Goal: Task Accomplishment & Management: Use online tool/utility

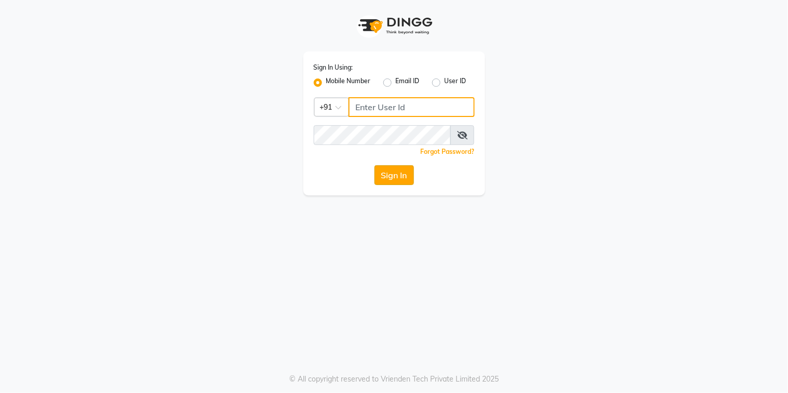
type input "9067575168"
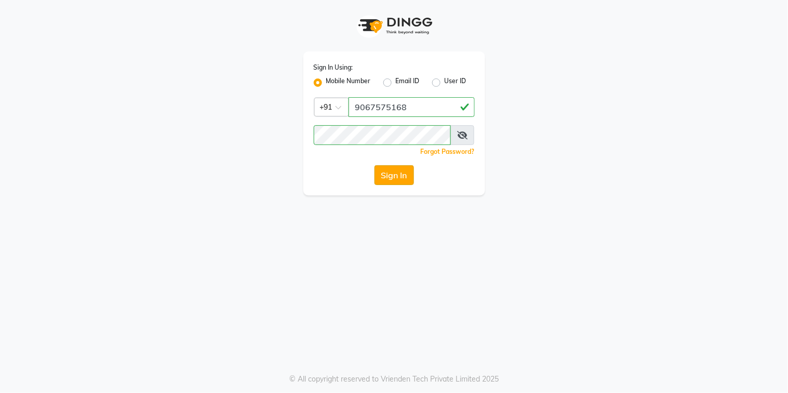
click at [400, 177] on button "Sign In" at bounding box center [393, 175] width 39 height 20
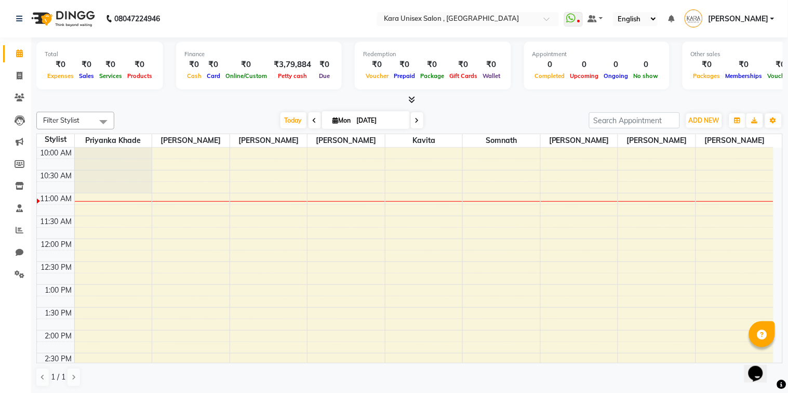
click at [137, 199] on div "9:00 AM 9:30 AM 10:00 AM 10:30 AM 11:00 AM 11:30 AM 12:00 PM 12:30 PM 1:00 PM 1…" at bounding box center [405, 376] width 736 height 548
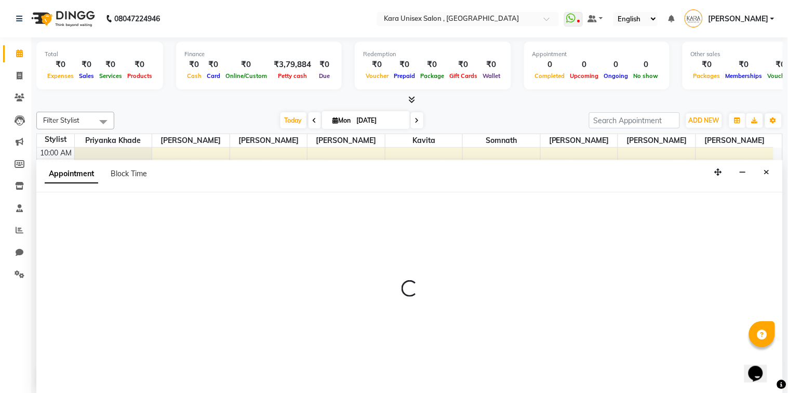
select select "70478"
select select "660"
select select "tentative"
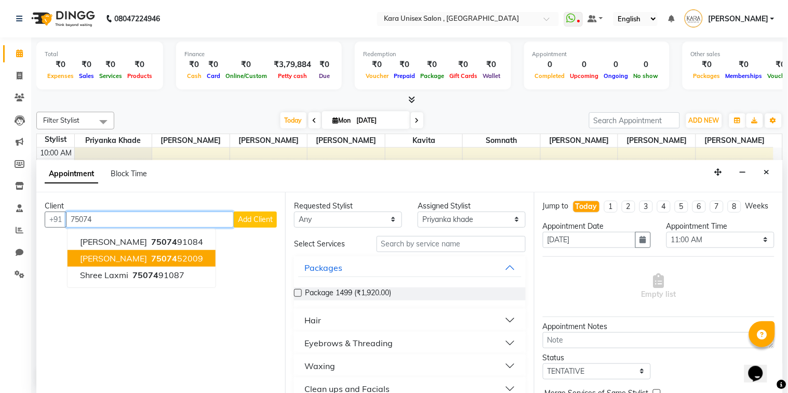
click at [134, 255] on span "[PERSON_NAME]" at bounding box center [113, 258] width 67 height 10
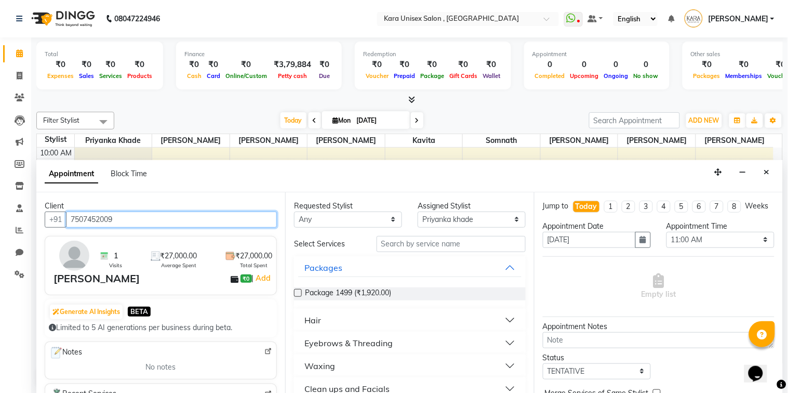
type input "7507452009"
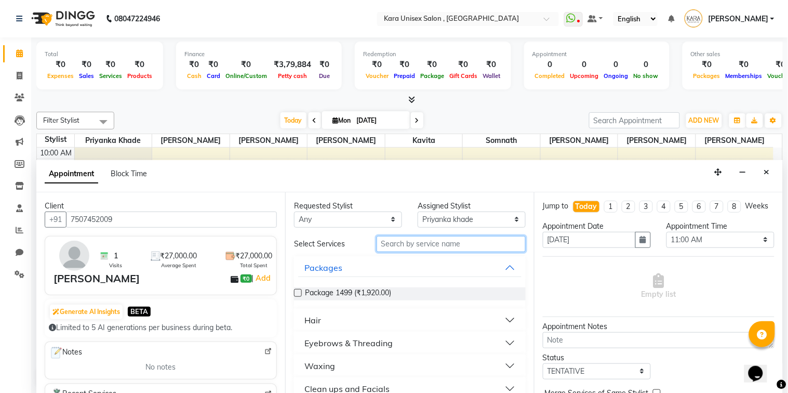
click at [426, 249] on input "text" at bounding box center [450, 244] width 149 height 16
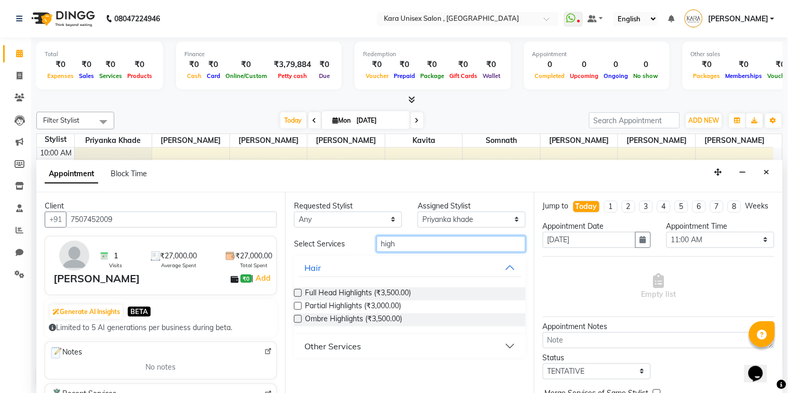
type input "high"
click at [298, 307] on label at bounding box center [298, 306] width 8 height 8
click at [298, 307] on input "checkbox" at bounding box center [297, 306] width 7 height 7
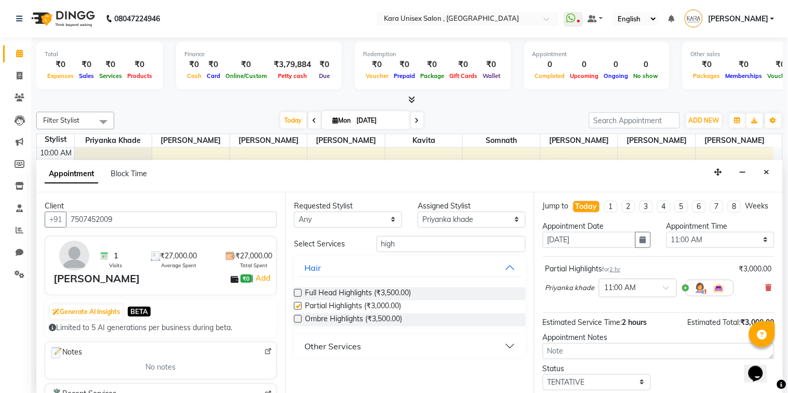
checkbox input "false"
click at [501, 241] on input "high" at bounding box center [450, 244] width 149 height 16
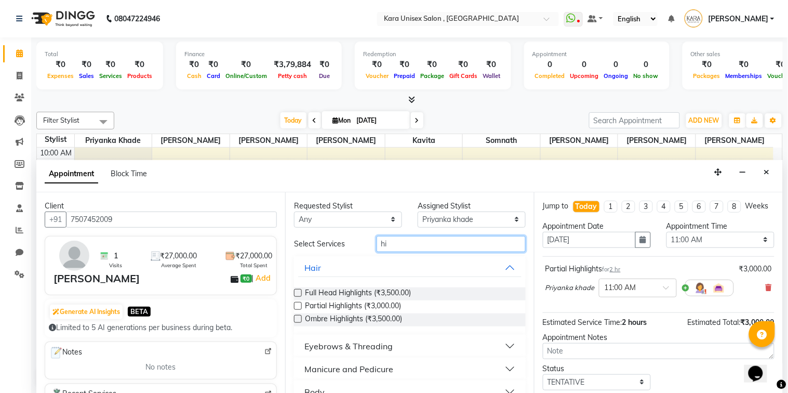
type input "h"
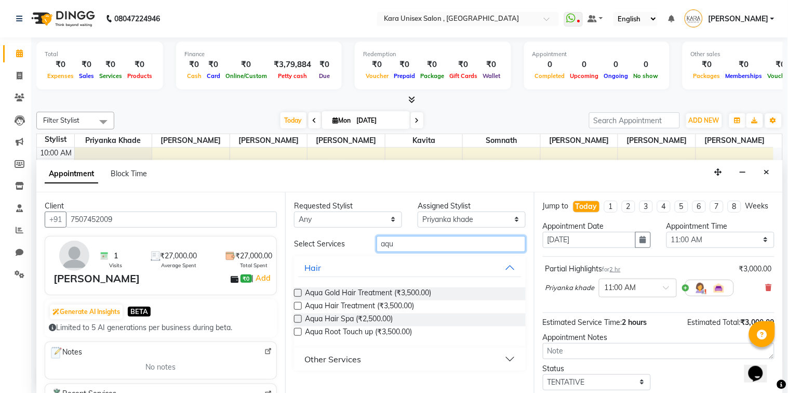
type input "aqu"
click at [296, 307] on label at bounding box center [298, 306] width 8 height 8
click at [296, 307] on input "checkbox" at bounding box center [297, 306] width 7 height 7
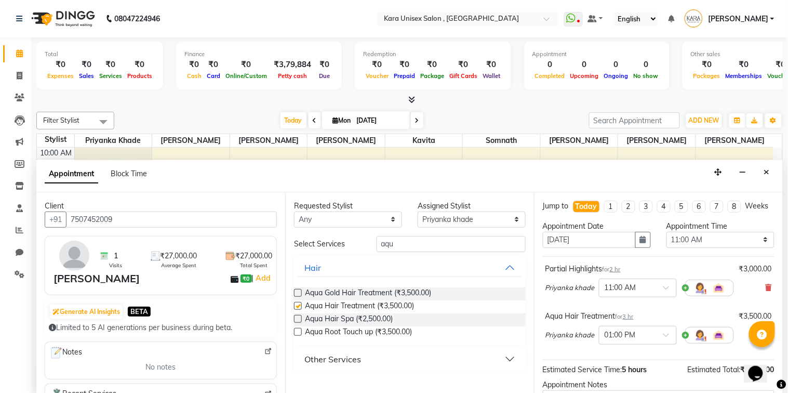
checkbox input "false"
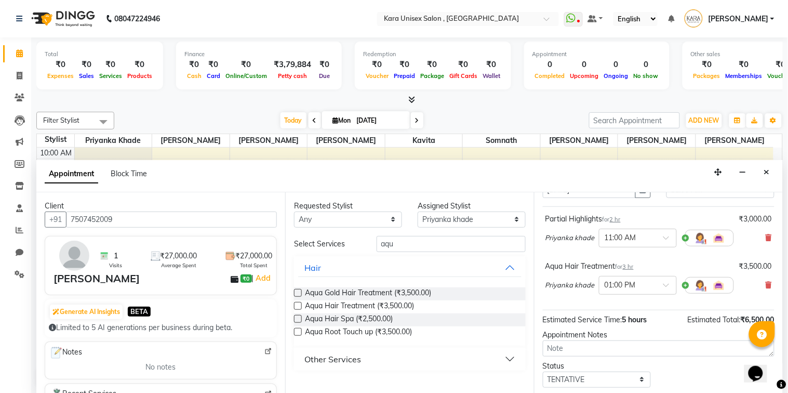
scroll to position [119, 0]
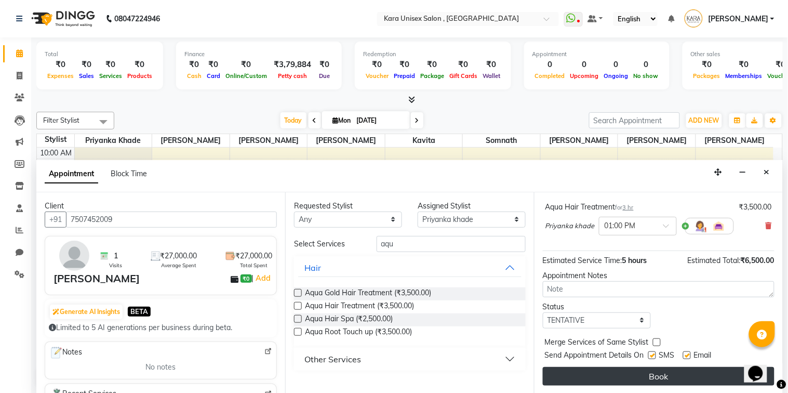
click at [623, 377] on button "Book" at bounding box center [659, 376] width 232 height 19
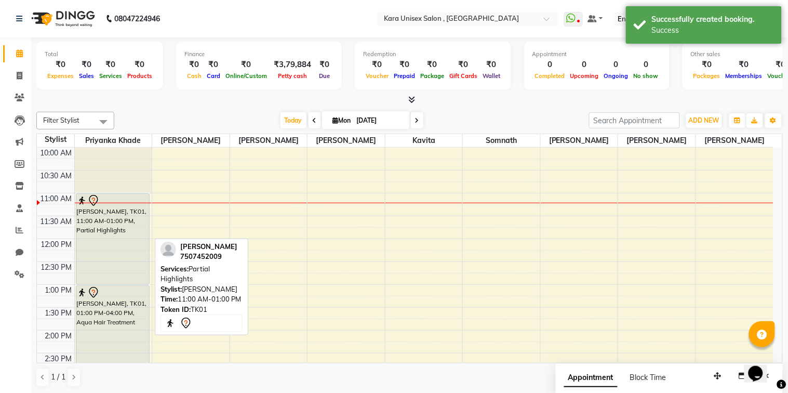
click at [141, 229] on div "[PERSON_NAME], TK01, 11:00 AM-01:00 PM, Partial Highlights" at bounding box center [112, 239] width 73 height 90
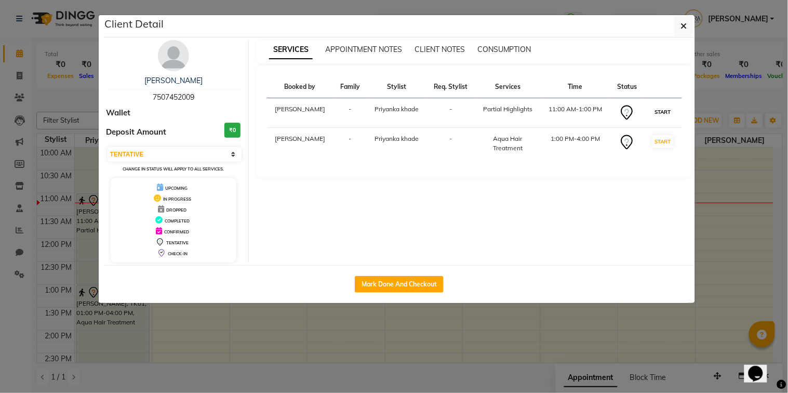
click at [661, 108] on button "START" at bounding box center [662, 111] width 21 height 13
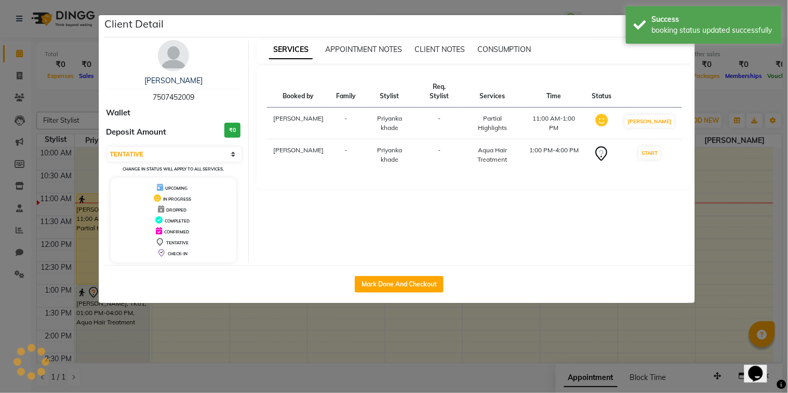
select select "select"
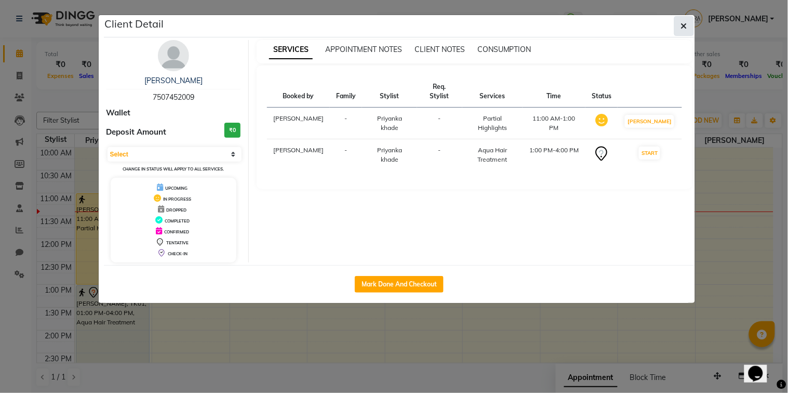
click at [681, 27] on icon "button" at bounding box center [684, 26] width 6 height 8
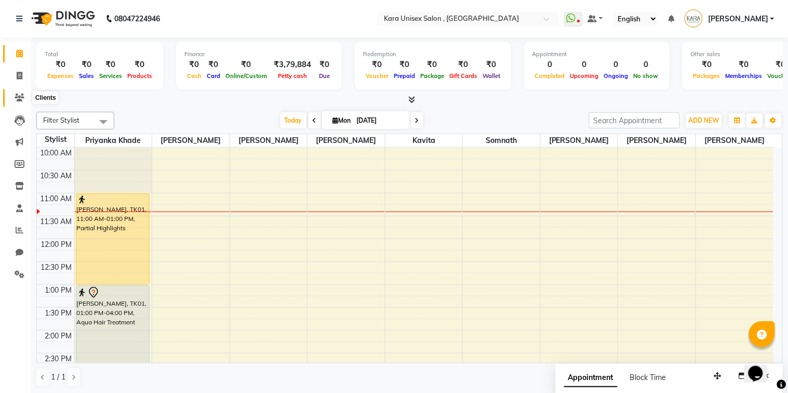
click at [15, 94] on icon at bounding box center [20, 97] width 10 height 8
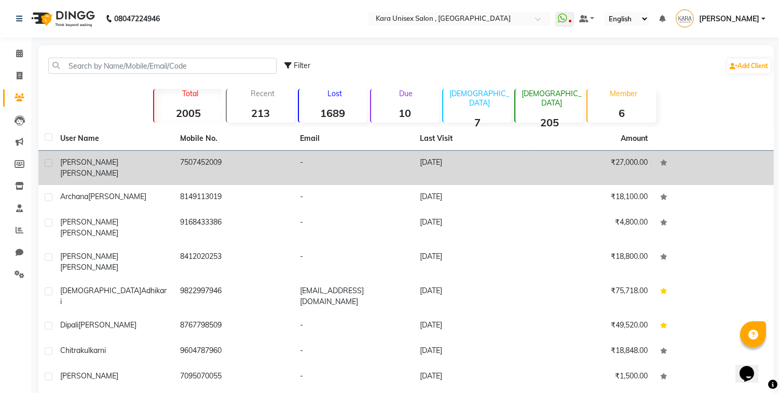
click at [180, 159] on td "7507452009" at bounding box center [234, 168] width 120 height 34
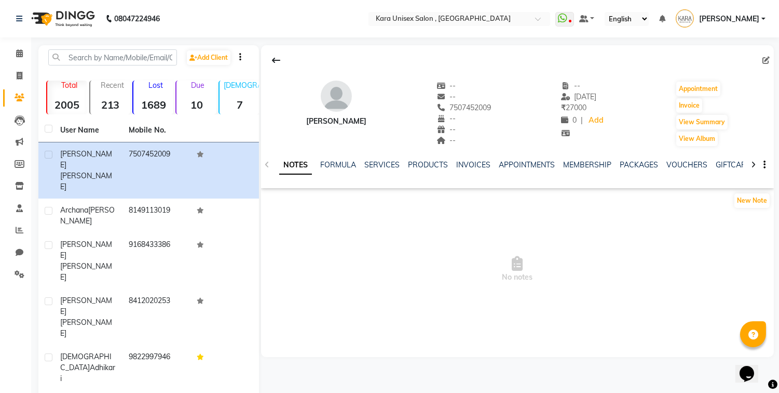
click at [752, 163] on icon at bounding box center [753, 164] width 5 height 7
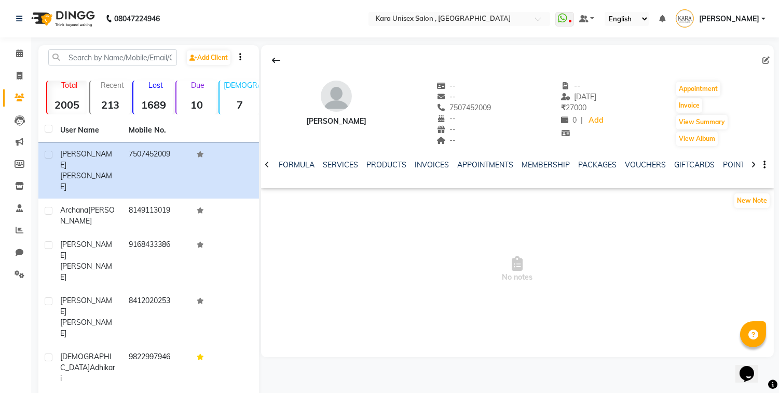
click at [752, 163] on icon at bounding box center [753, 164] width 5 height 7
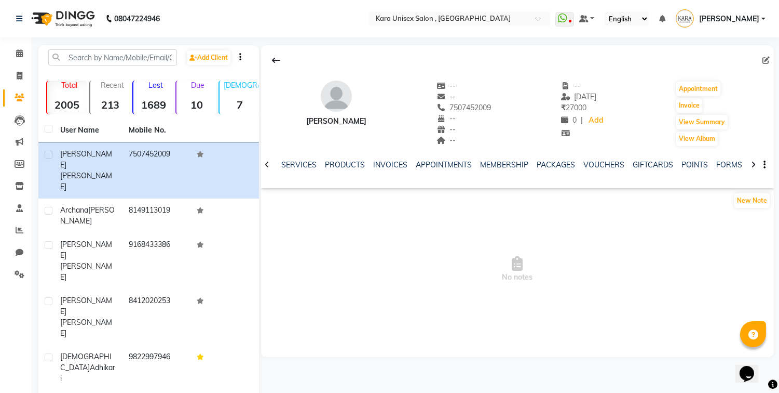
click at [752, 163] on icon at bounding box center [753, 164] width 5 height 7
click at [700, 167] on link "FORMS" at bounding box center [713, 164] width 26 height 9
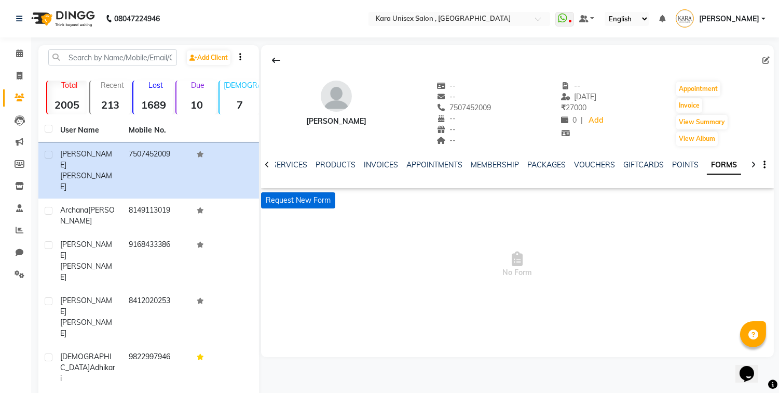
click at [320, 199] on button "Request New Form" at bounding box center [298, 200] width 74 height 16
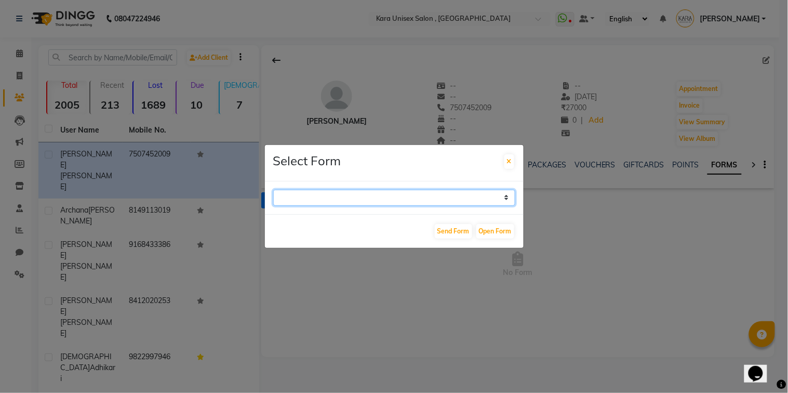
select select "214"
click at [273, 190] on select "Aqua Consent Form Kara Unisex Salon - Membership Enrollment Form Consent Form H…" at bounding box center [394, 198] width 242 height 16
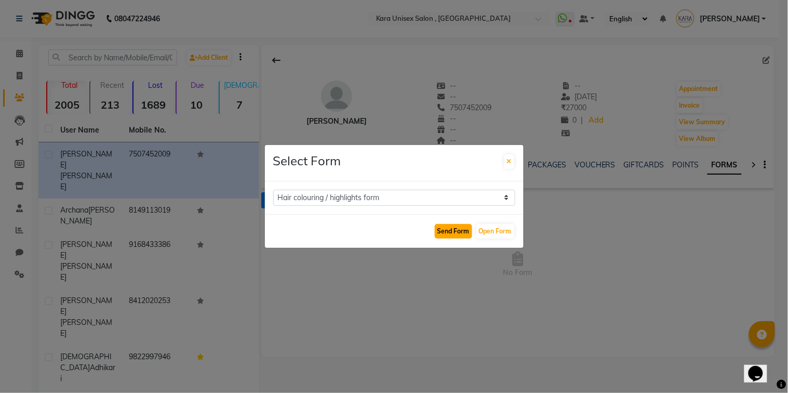
click at [444, 232] on button "Send Form" at bounding box center [453, 231] width 37 height 15
select select
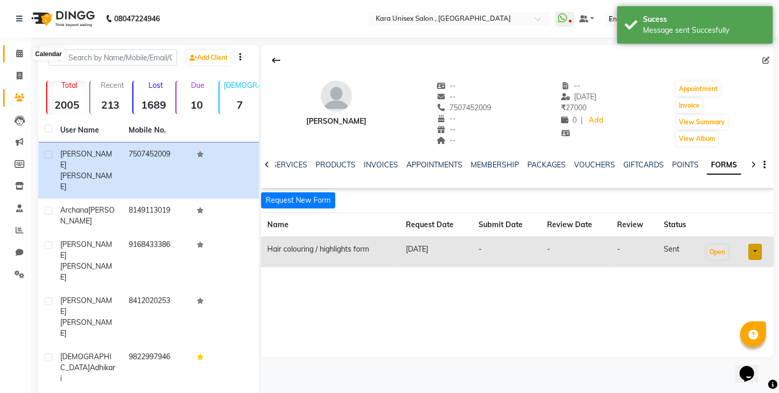
click at [13, 56] on span at bounding box center [19, 54] width 18 height 12
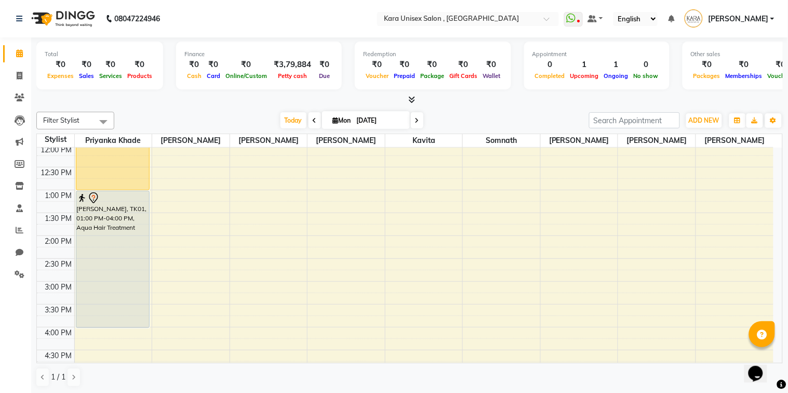
scroll to position [142, 0]
click at [347, 34] on nav "08047224946 Select Location × Kara Unisex Salon , [GEOGRAPHIC_DATA] WhatsApp St…" at bounding box center [394, 18] width 788 height 37
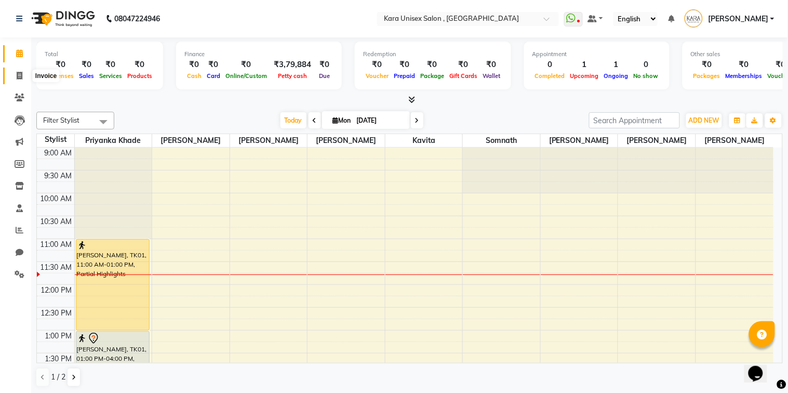
click at [17, 75] on icon at bounding box center [20, 76] width 6 height 8
select select "service"
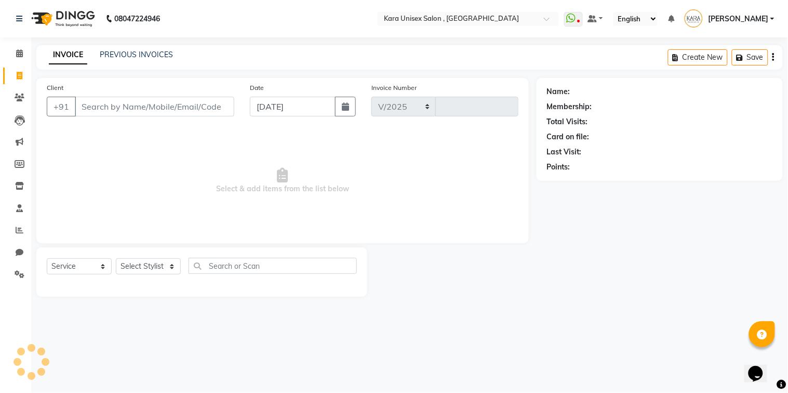
select select "7293"
type input "0518"
click at [142, 106] on input "Client" at bounding box center [154, 107] width 159 height 20
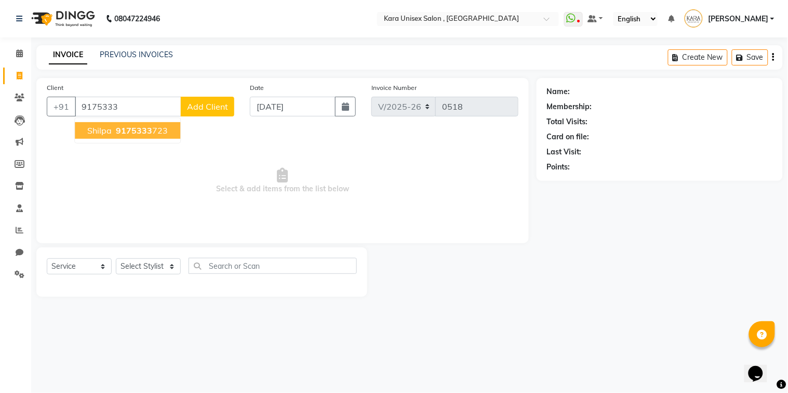
click at [131, 136] on button "Shilpa 9175333 723" at bounding box center [127, 130] width 105 height 17
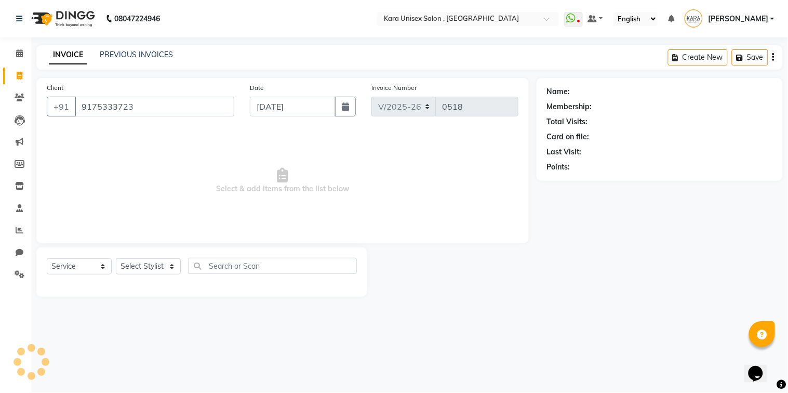
type input "9175333723"
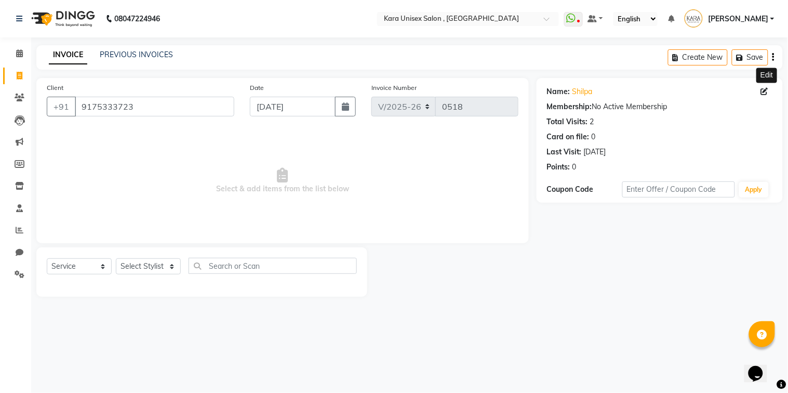
click at [764, 96] on span at bounding box center [766, 91] width 11 height 11
select select "90398"
click at [116, 259] on select "Select Stylist Alka Atul Gauri Gajbhar Guru Jyotsana Kavita Neha Dhanve Payal P…" at bounding box center [148, 266] width 65 height 16
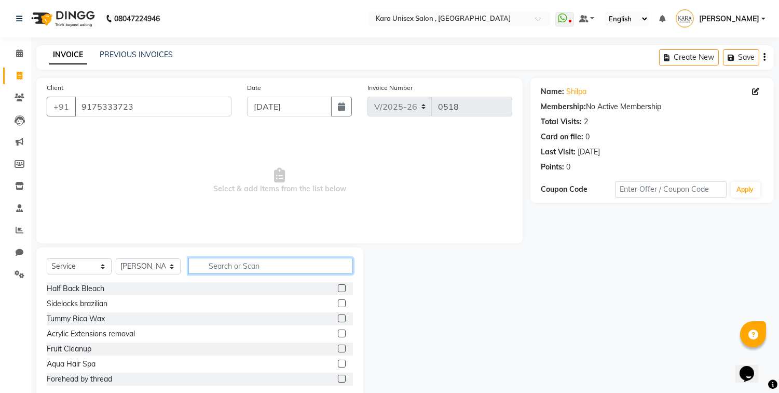
click at [237, 258] on input "text" at bounding box center [270, 266] width 165 height 16
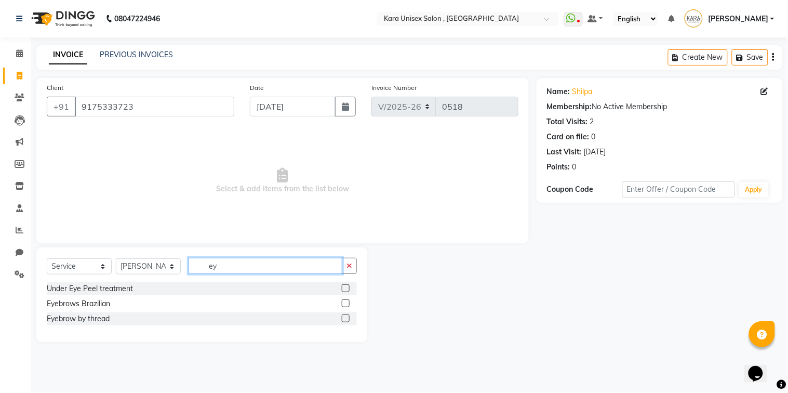
type input "ey"
click at [344, 318] on label at bounding box center [346, 318] width 8 height 8
click at [344, 318] on input "checkbox" at bounding box center [345, 318] width 7 height 7
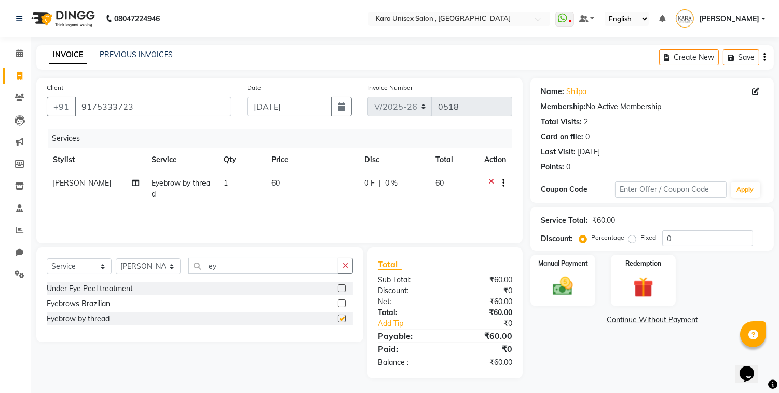
checkbox input "false"
click at [758, 90] on icon at bounding box center [755, 91] width 7 height 7
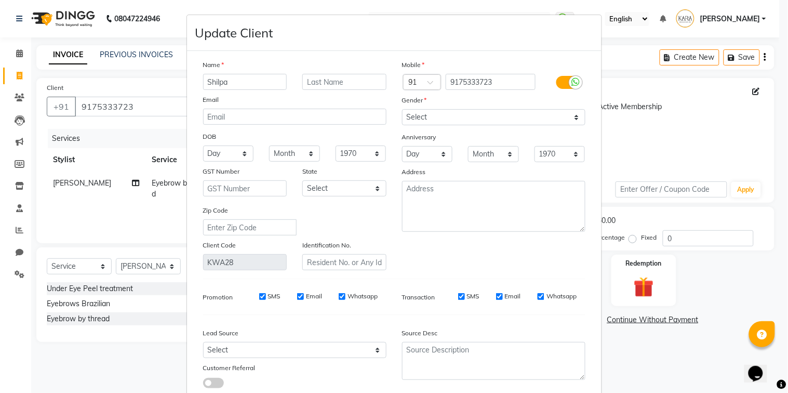
click at [239, 84] on input "Shilpa" at bounding box center [245, 82] width 84 height 16
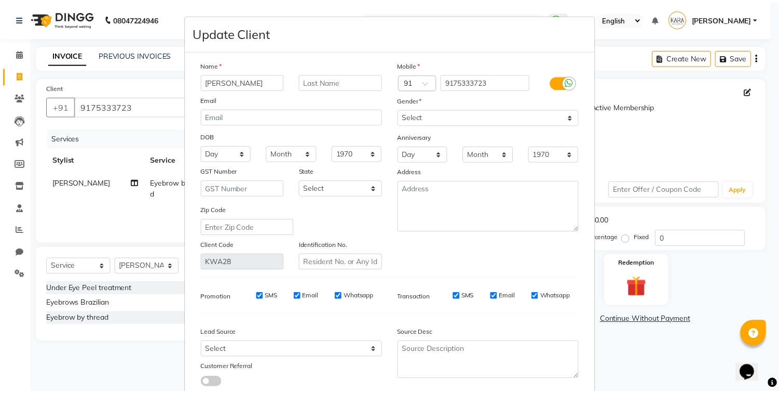
scroll to position [69, 0]
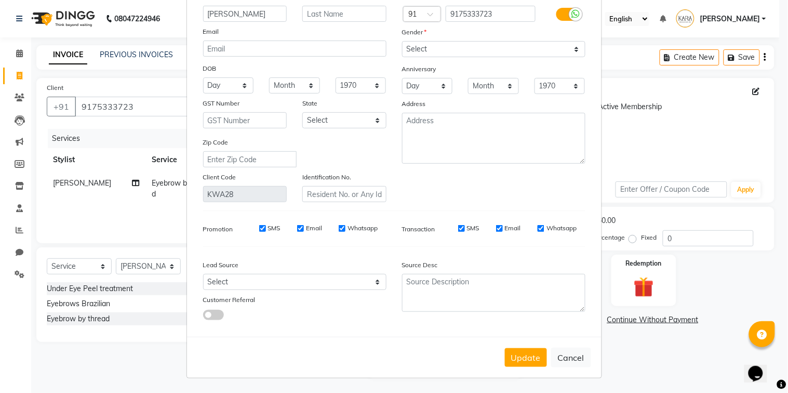
type input "Sheela"
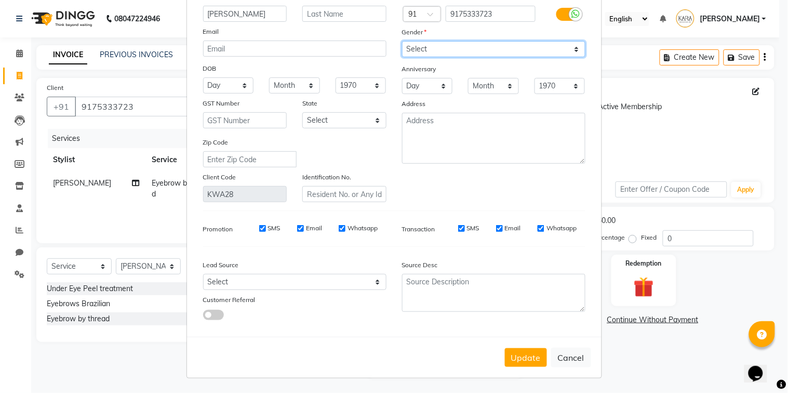
select select "female"
click at [402, 41] on select "Select Male Female Other Prefer Not To Say" at bounding box center [493, 49] width 183 height 16
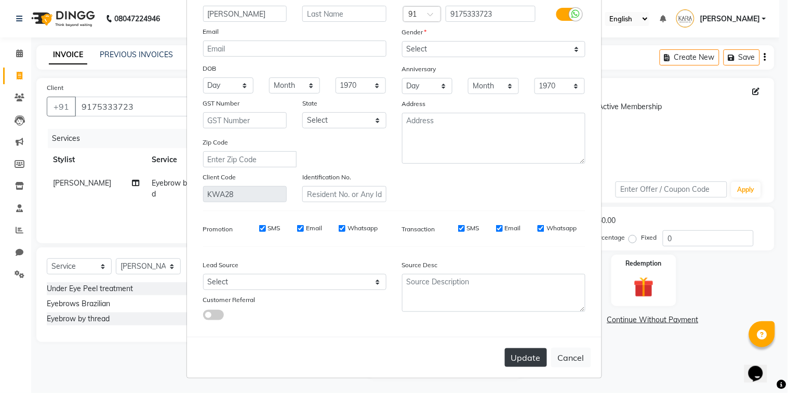
click at [514, 354] on button "Update" at bounding box center [526, 357] width 42 height 19
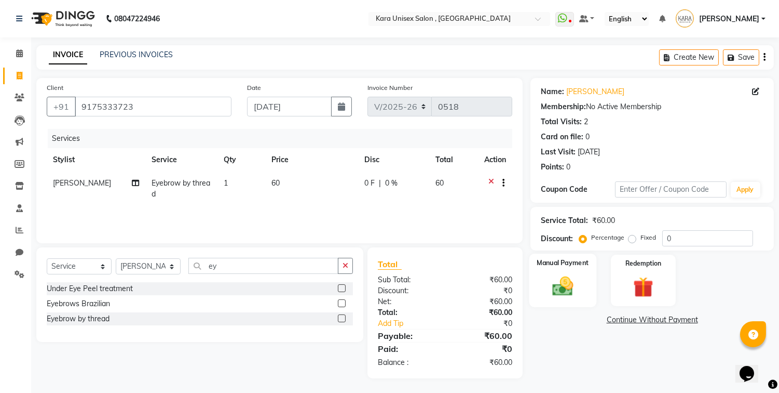
click at [564, 282] on img at bounding box center [563, 286] width 34 height 24
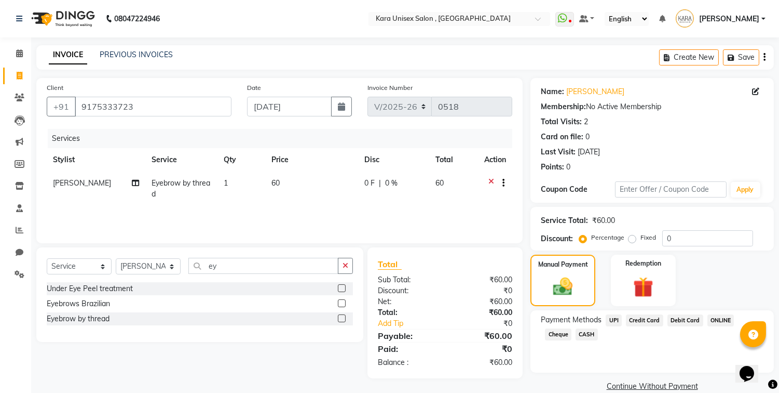
click at [576, 334] on span "CASH" at bounding box center [587, 334] width 22 height 12
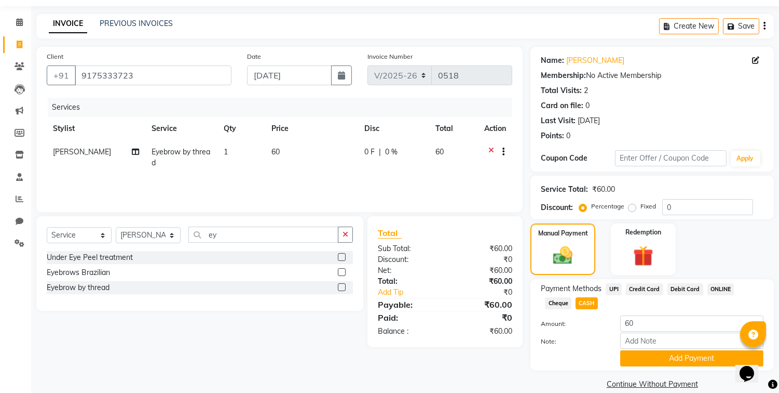
scroll to position [45, 0]
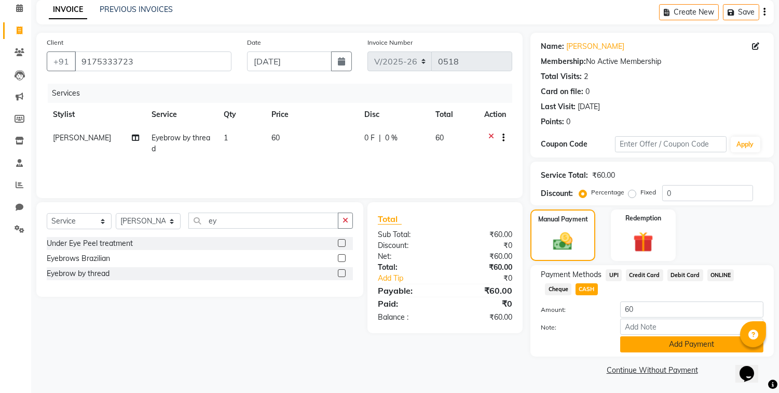
click at [660, 347] on button "Add Payment" at bounding box center [691, 344] width 143 height 16
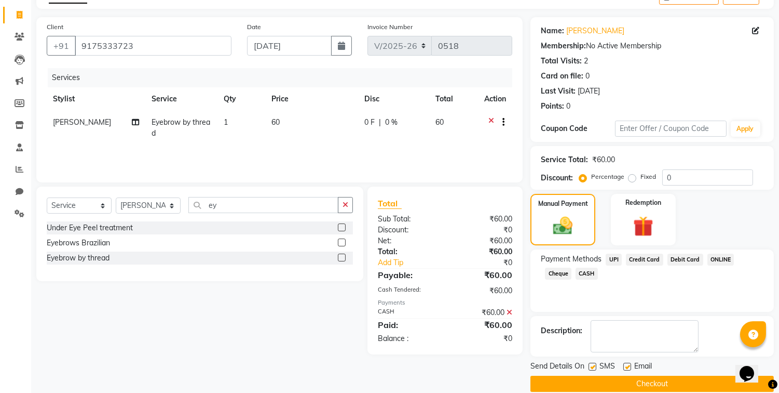
scroll to position [74, 0]
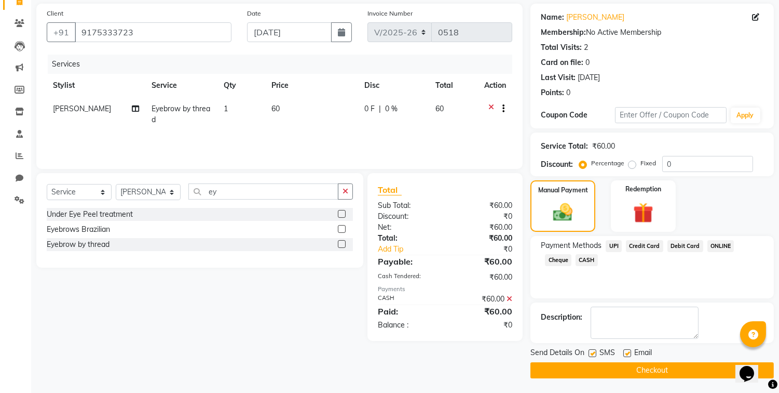
click at [651, 367] on button "Checkout" at bounding box center [653, 370] width 244 height 16
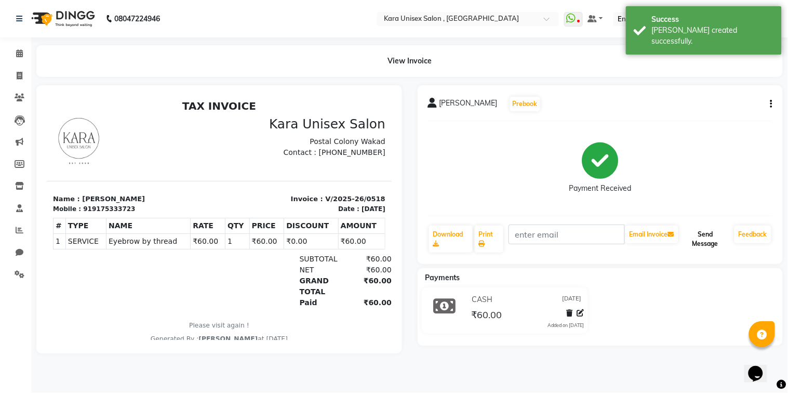
click at [693, 249] on button "Send Message" at bounding box center [705, 238] width 50 height 27
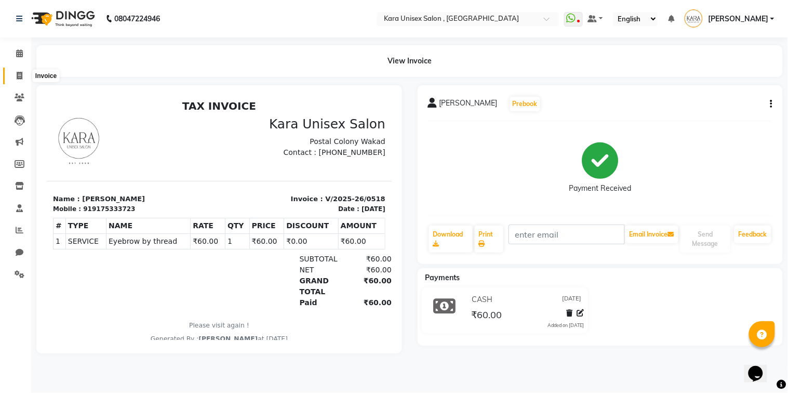
click at [22, 73] on icon at bounding box center [20, 76] width 6 height 8
select select "7293"
select select "service"
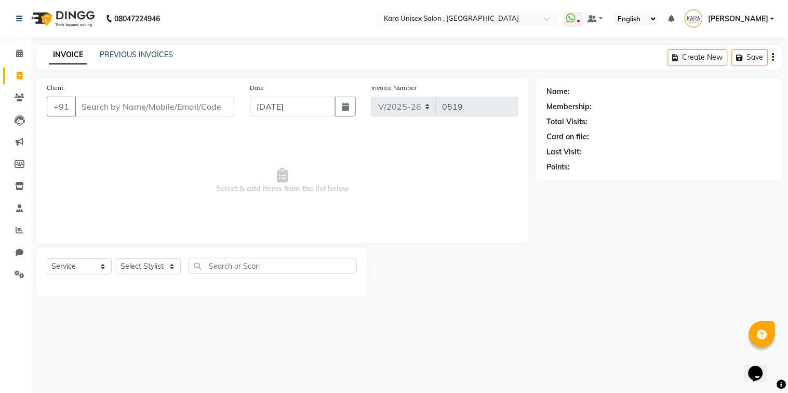
click at [181, 115] on input "Client" at bounding box center [154, 107] width 159 height 20
type input "9172549163"
click at [206, 106] on span "Add Client" at bounding box center [207, 106] width 41 height 10
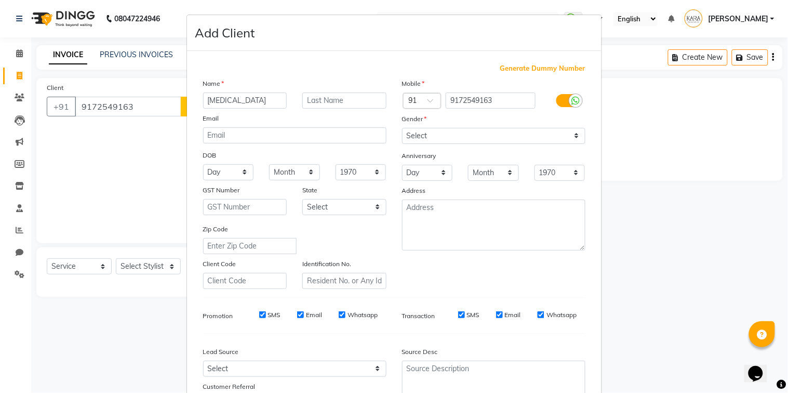
type input "Nikita"
click at [322, 92] on input "text" at bounding box center [344, 100] width 84 height 16
type input "Bhade"
select select "female"
click at [402, 128] on select "Select Male Female Other Prefer Not To Say" at bounding box center [493, 136] width 183 height 16
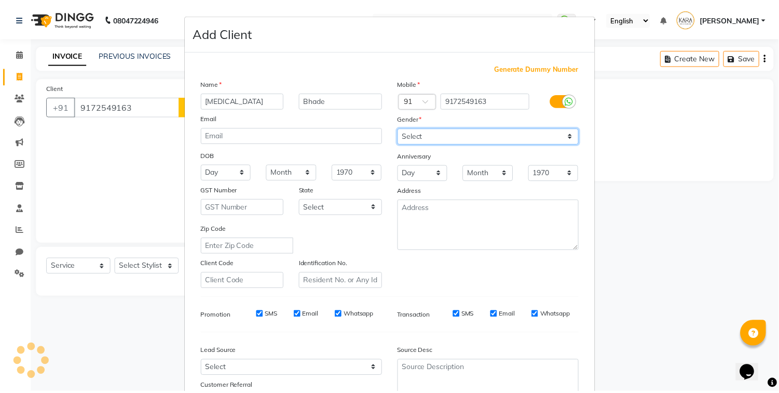
scroll to position [87, 0]
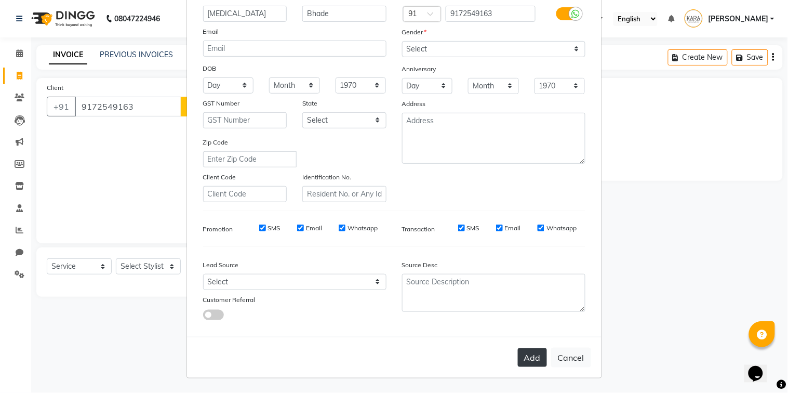
click at [522, 359] on button "Add" at bounding box center [532, 357] width 29 height 19
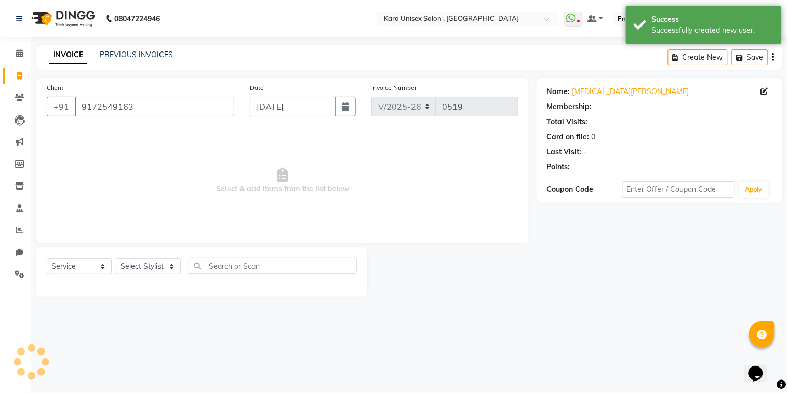
select select "1: Object"
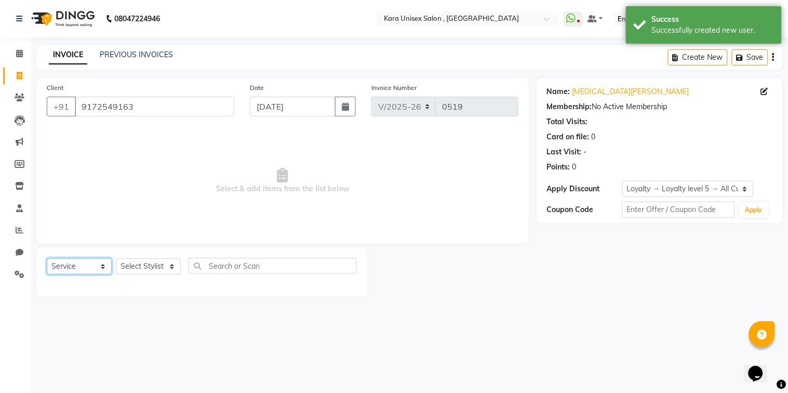
select select "product"
click at [47, 259] on select "Select Service Product Membership Package Voucher Prepaid Gift Card" at bounding box center [79, 266] width 65 height 16
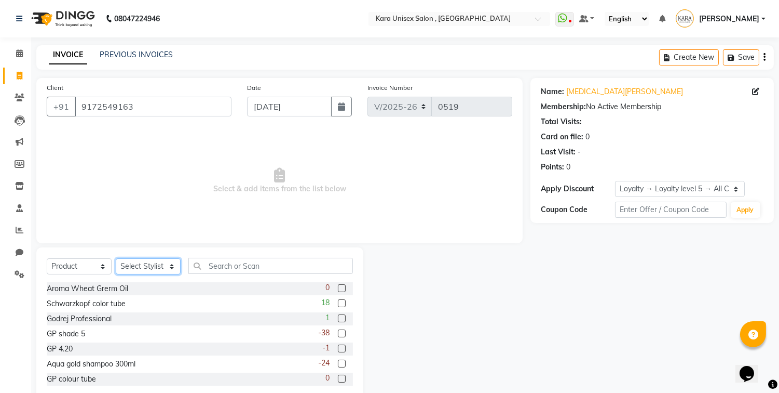
select select "70487"
click at [116, 259] on select "Select Stylist Alka Atul Gauri Gajbhar Guru Jyotsana Kavita Neha Dhanve Payal P…" at bounding box center [148, 266] width 65 height 16
click at [237, 267] on input "text" at bounding box center [270, 266] width 165 height 16
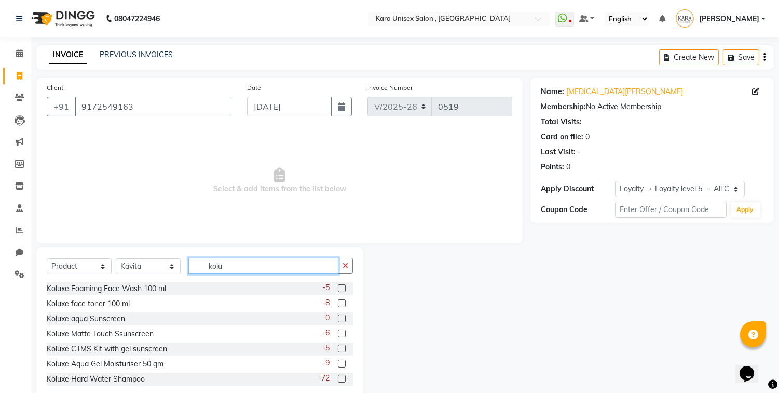
scroll to position [23, 0]
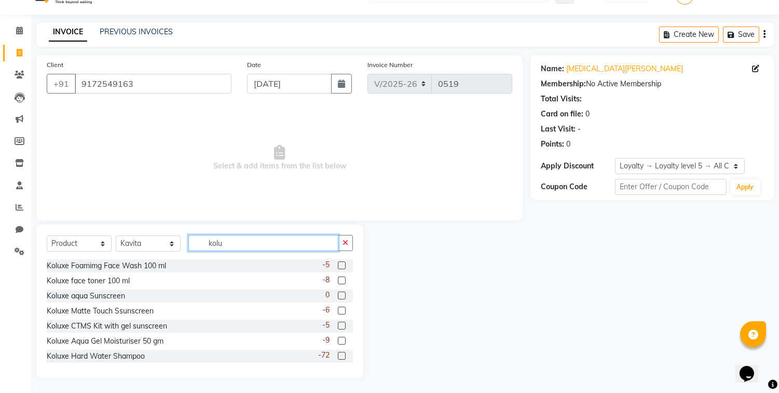
type input "kolu"
click at [338, 358] on label at bounding box center [342, 356] width 8 height 8
click at [338, 358] on input "checkbox" at bounding box center [341, 356] width 7 height 7
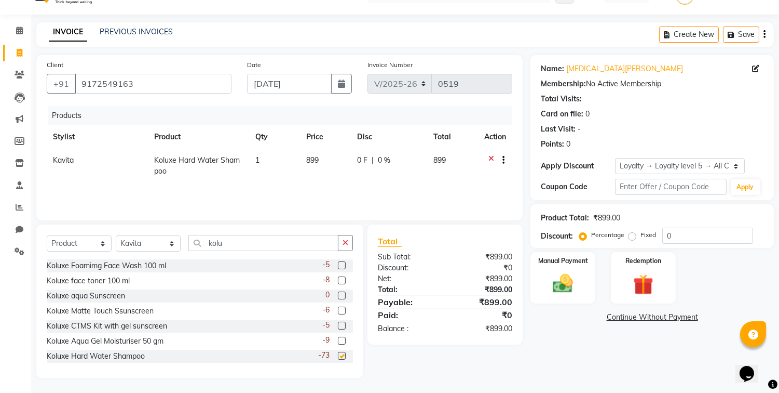
checkbox input "false"
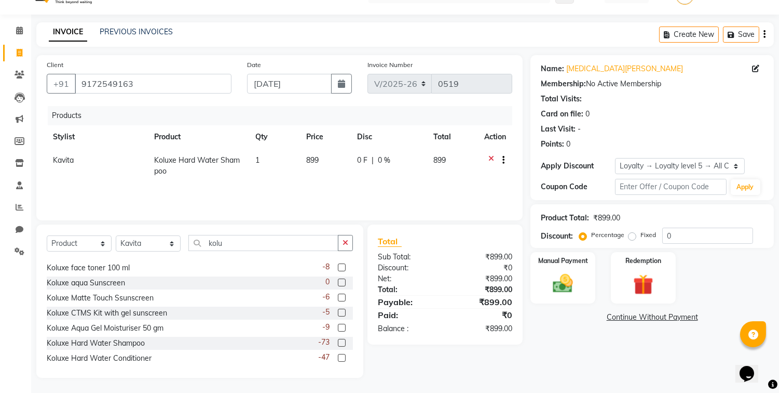
scroll to position [17, 0]
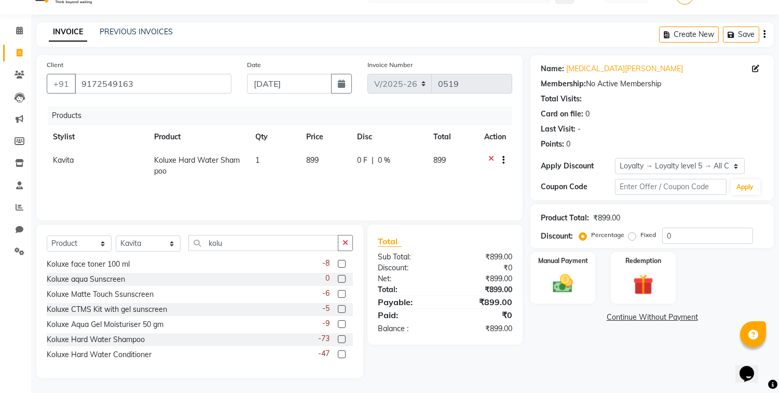
click at [338, 351] on label at bounding box center [342, 354] width 8 height 8
click at [338, 351] on input "checkbox" at bounding box center [341, 354] width 7 height 7
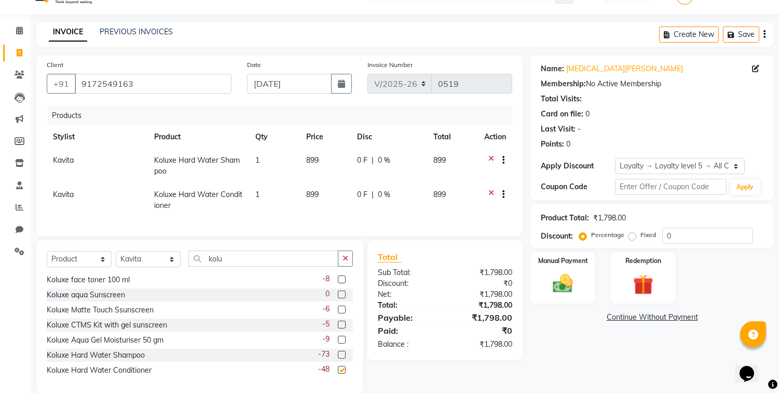
checkbox input "false"
click at [338, 343] on label at bounding box center [342, 339] width 8 height 8
click at [338, 343] on input "checkbox" at bounding box center [341, 339] width 7 height 7
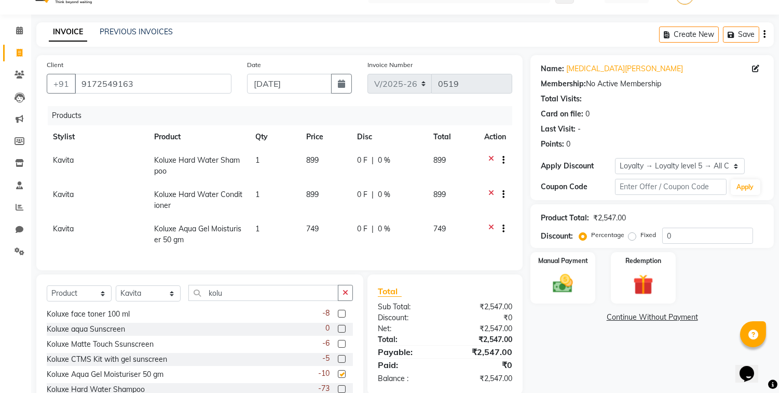
checkbox input "false"
click at [491, 226] on icon at bounding box center [492, 229] width 6 height 13
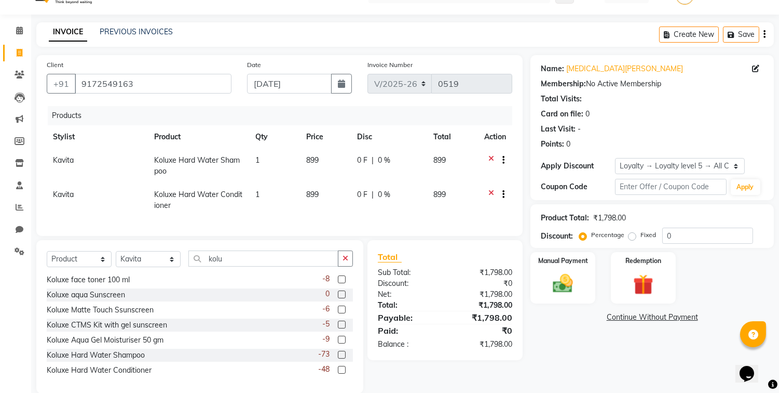
click at [325, 157] on td "899" at bounding box center [325, 166] width 51 height 34
select select "70487"
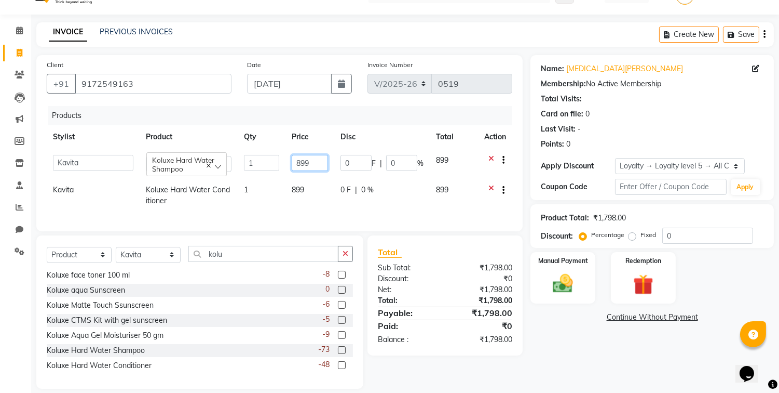
click at [325, 157] on input "899" at bounding box center [310, 163] width 36 height 16
type input "8"
type input "630"
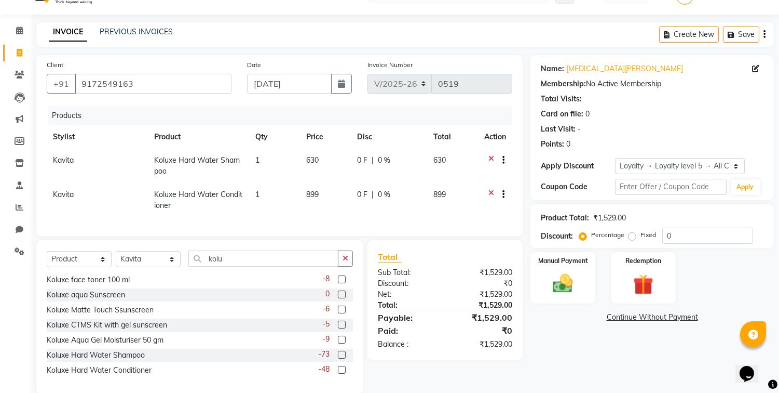
click at [315, 185] on td "899" at bounding box center [325, 200] width 51 height 34
select select "70487"
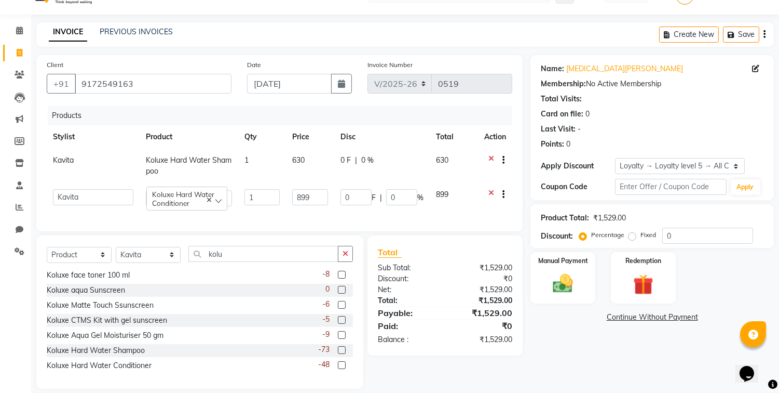
click at [315, 185] on td "899" at bounding box center [310, 198] width 48 height 30
click at [316, 196] on input "899" at bounding box center [310, 197] width 36 height 16
type input "8"
type input "630"
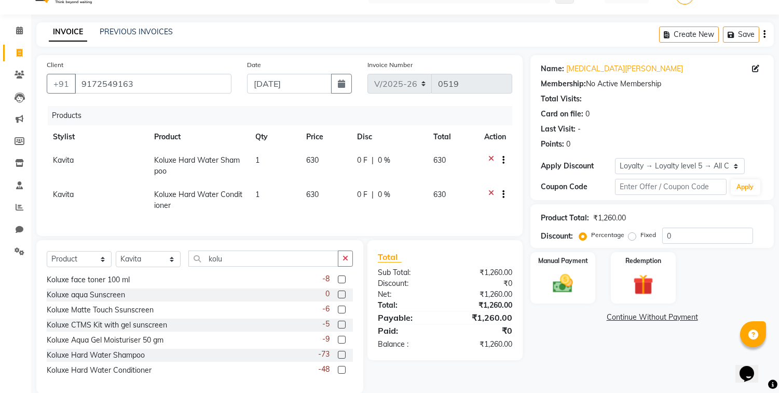
click at [584, 358] on div "Name: Nikita Bhade Membership: No Active Membership Total Visits: Card on file:…" at bounding box center [656, 224] width 251 height 338
click at [571, 295] on div "Manual Payment" at bounding box center [564, 277] width 68 height 53
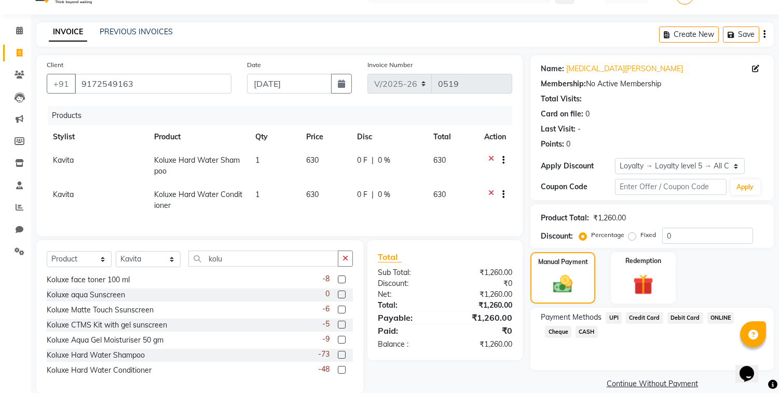
scroll to position [47, 0]
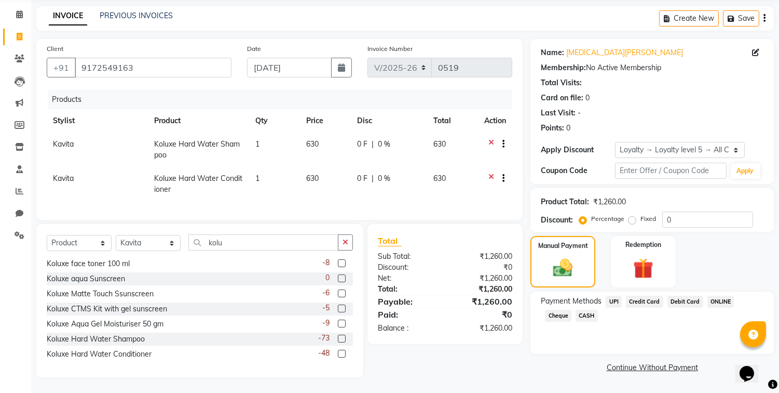
click at [630, 362] on link "Continue Without Payment" at bounding box center [652, 367] width 239 height 11
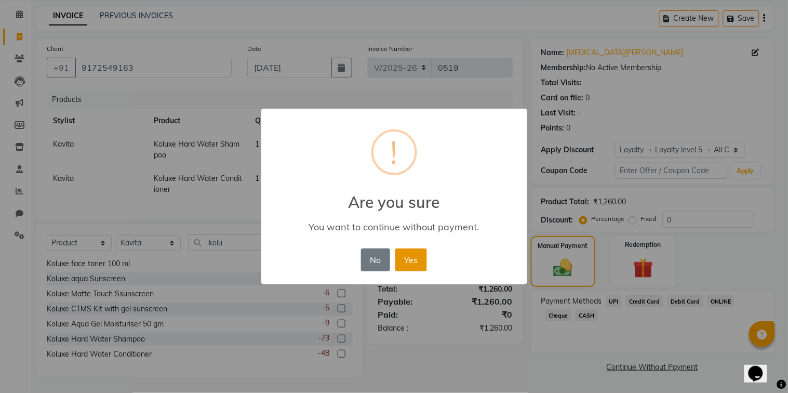
click at [422, 254] on button "Yes" at bounding box center [411, 259] width 32 height 23
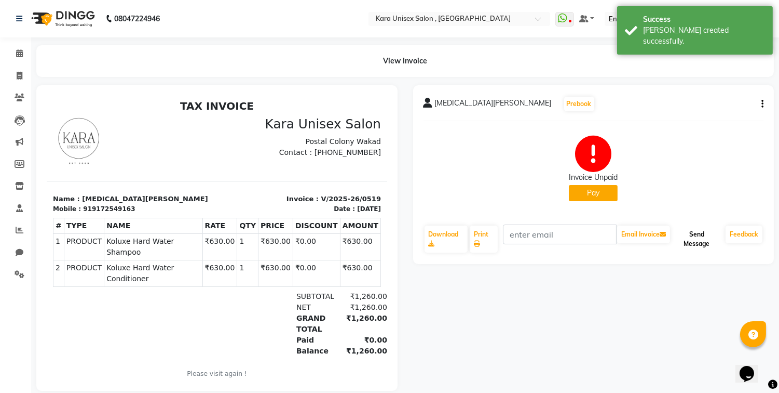
click at [696, 241] on button "Send Message" at bounding box center [696, 238] width 49 height 27
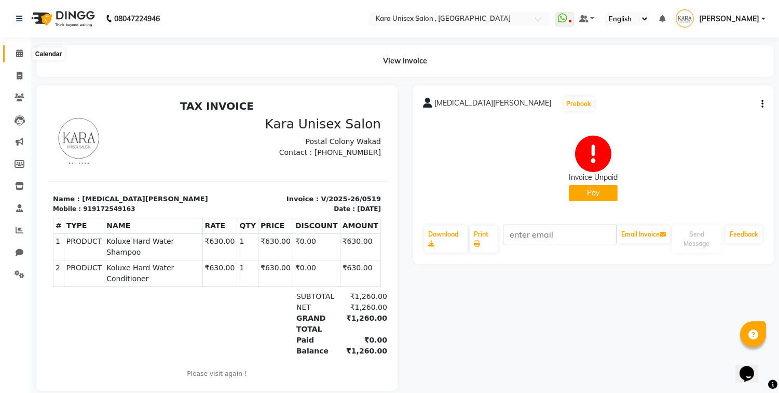
click at [14, 52] on span at bounding box center [19, 54] width 18 height 12
